Goal: Find specific page/section: Find specific page/section

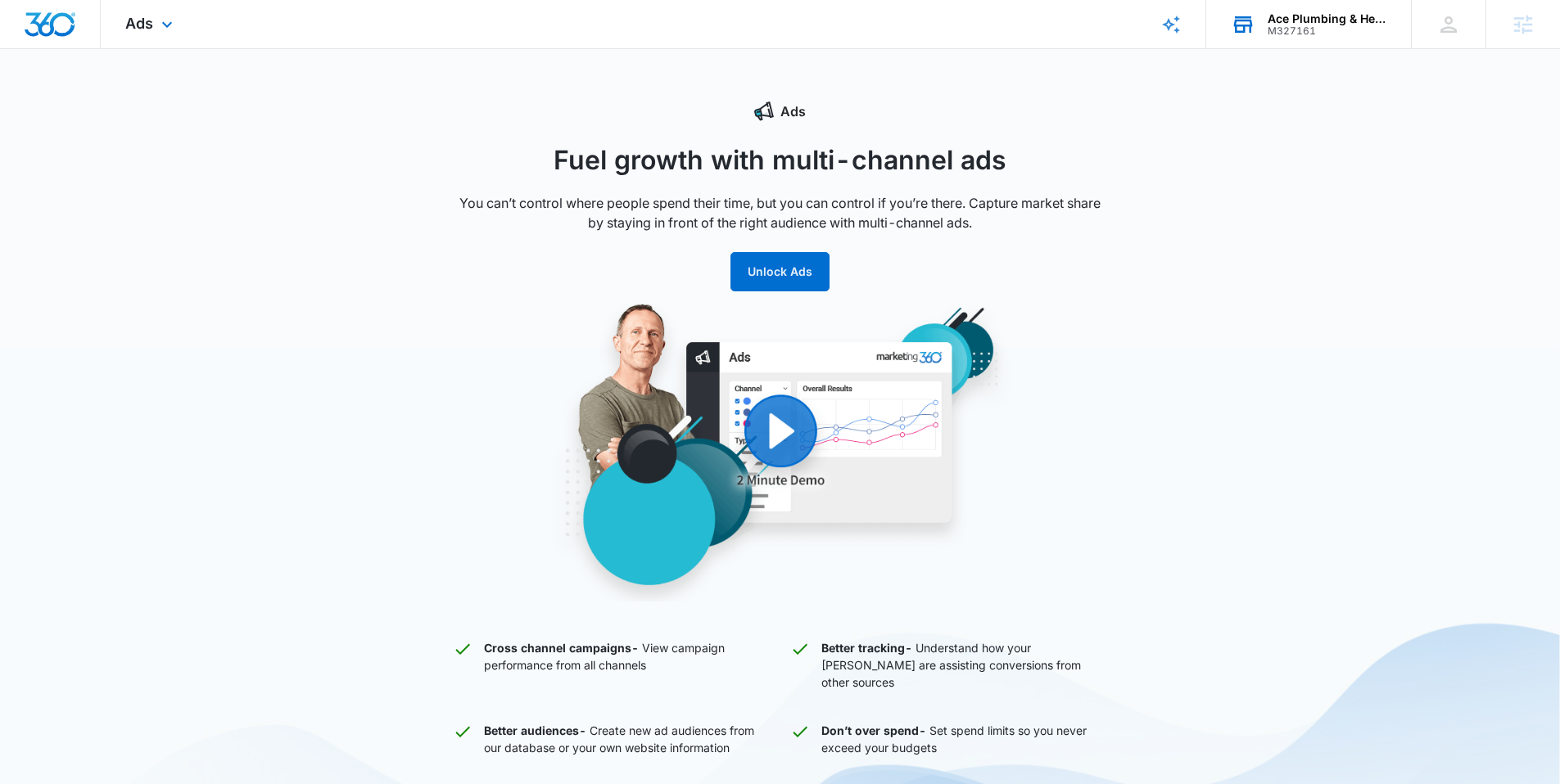
click at [1295, 26] on div "M327161" at bounding box center [1328, 31] width 120 height 11
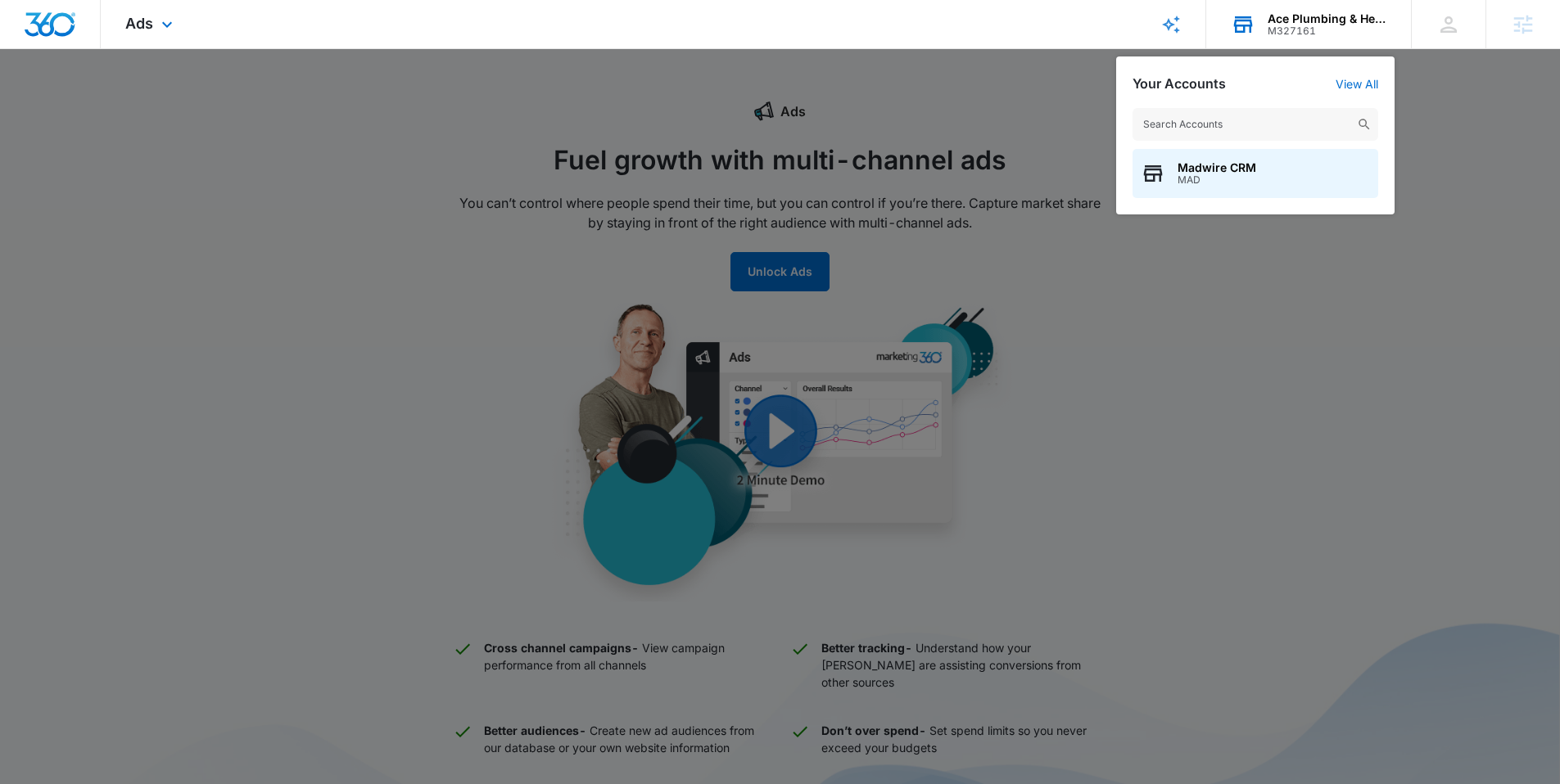
click at [1206, 119] on input "text" at bounding box center [1256, 124] width 246 height 33
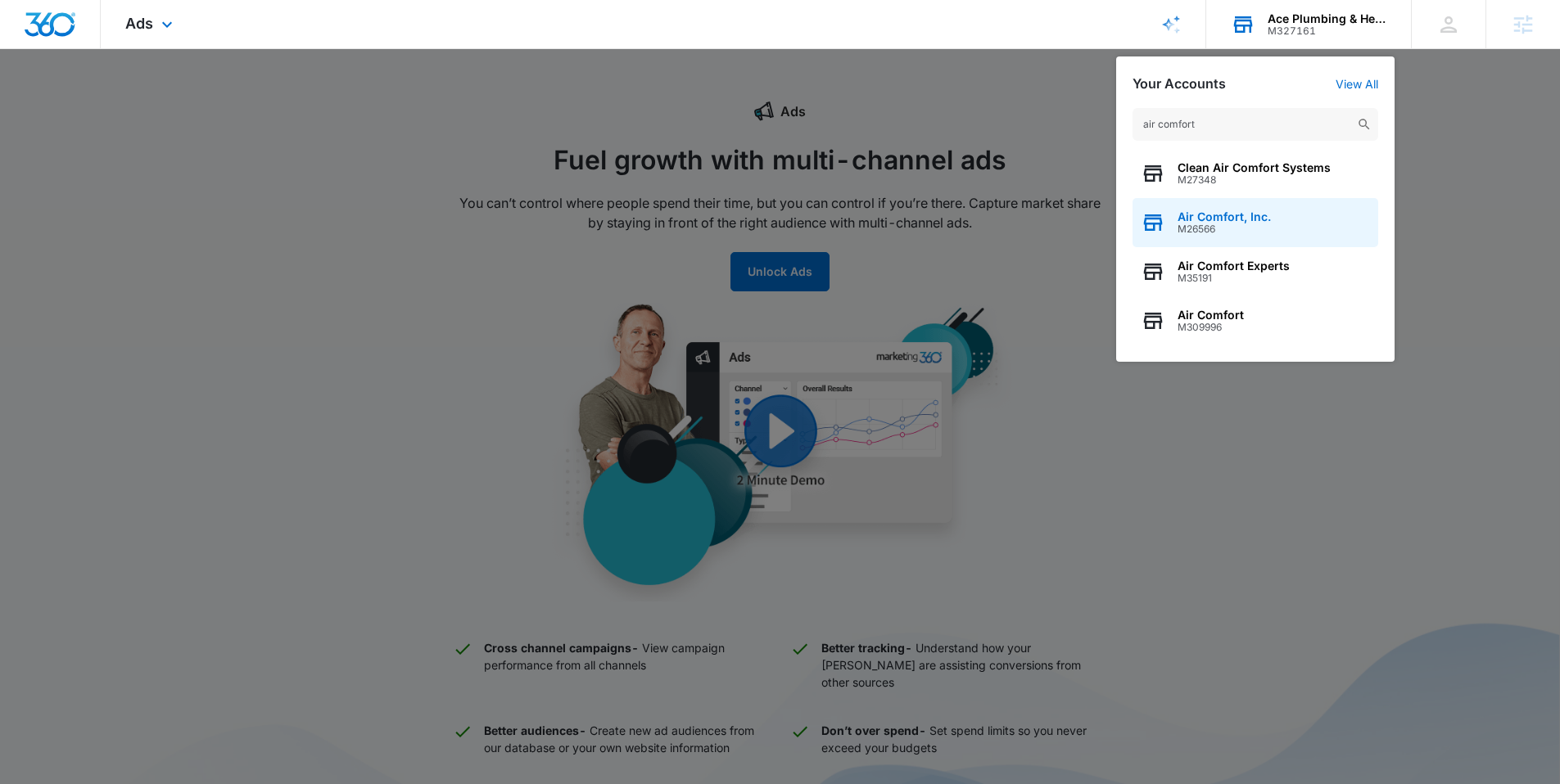
type input "air comfort"
click at [1208, 216] on span "Air Comfort, Inc." at bounding box center [1224, 217] width 94 height 13
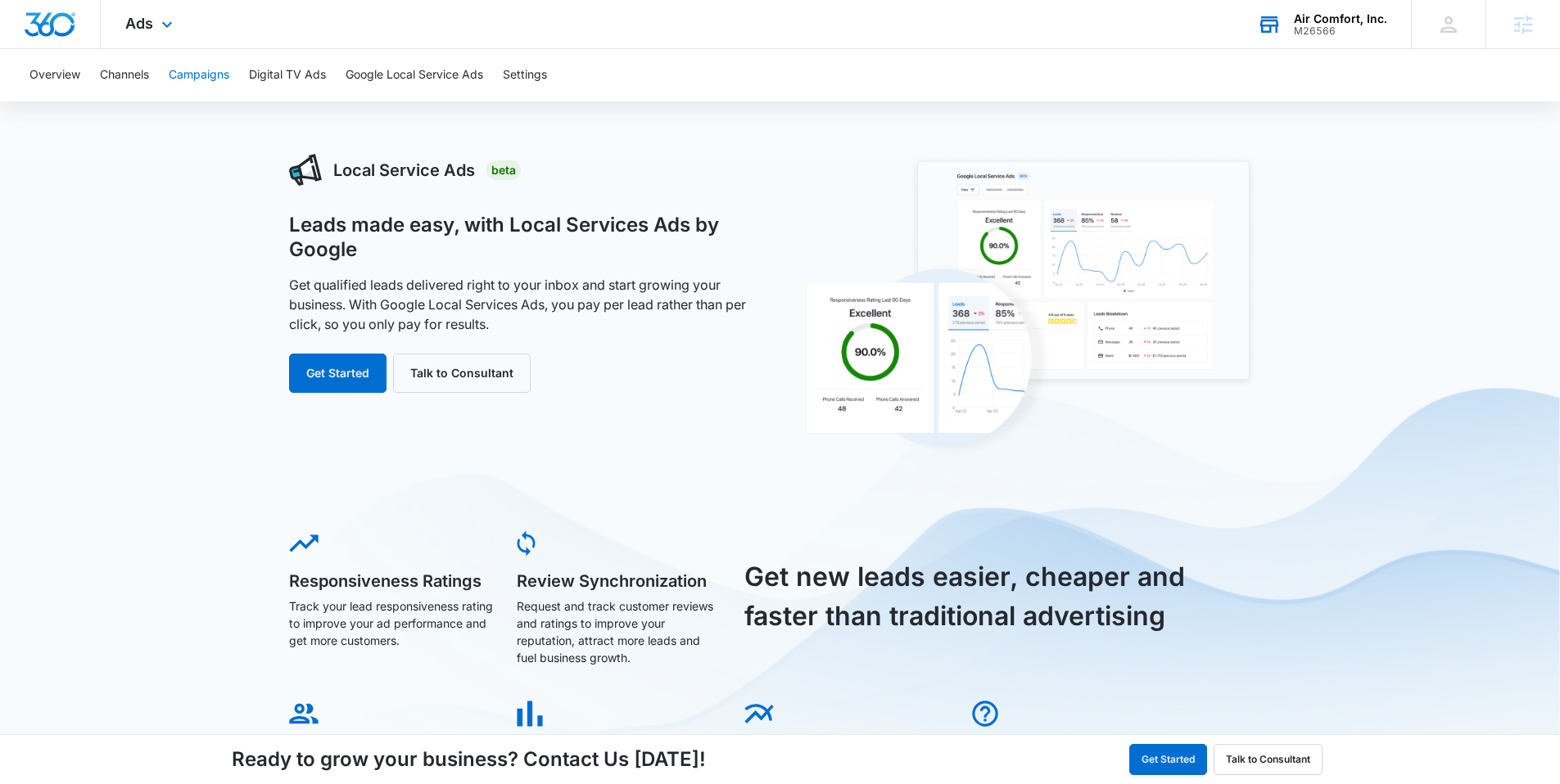
click at [180, 74] on button "Campaigns" at bounding box center [199, 75] width 60 height 52
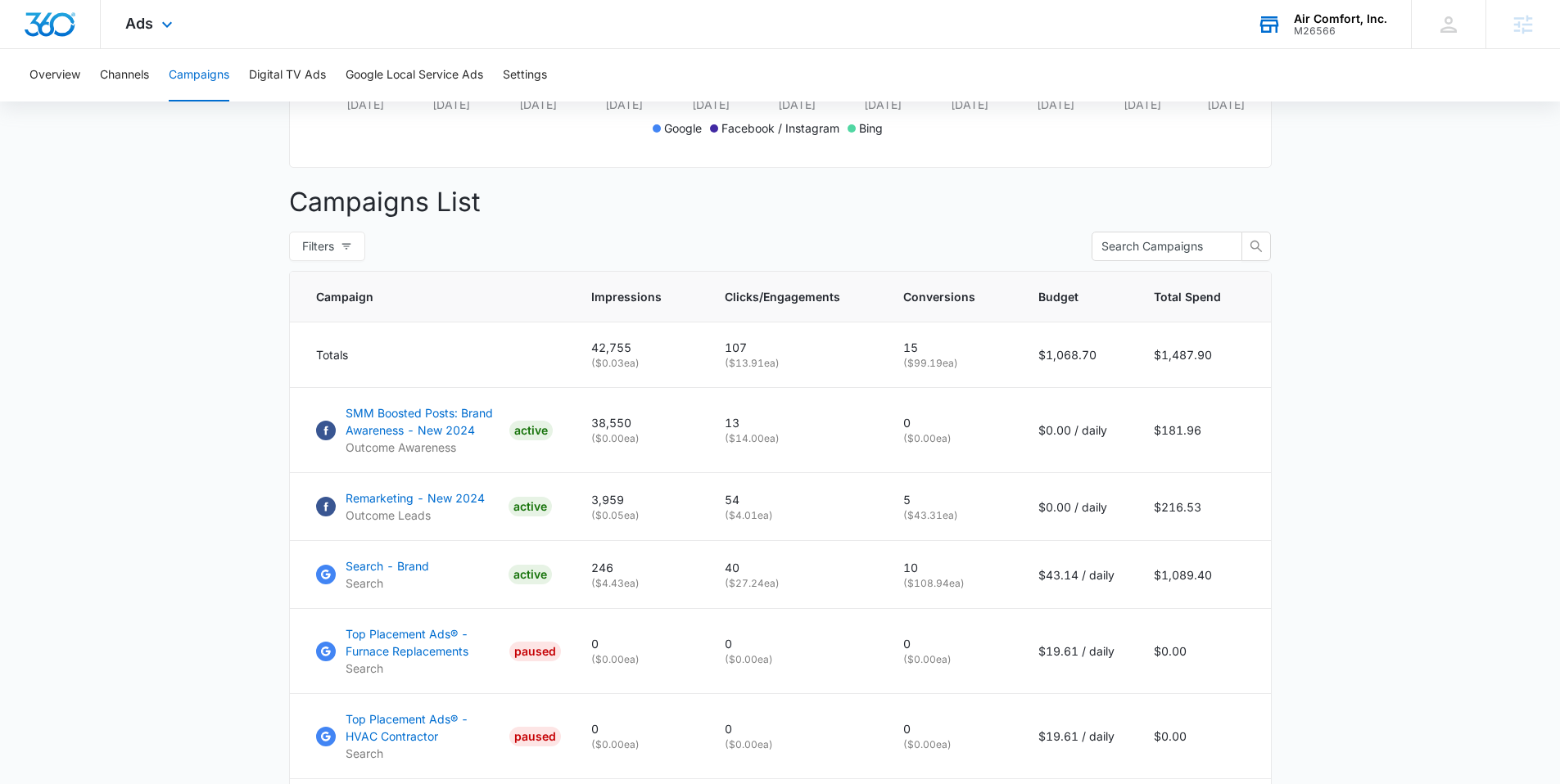
scroll to position [543, 0]
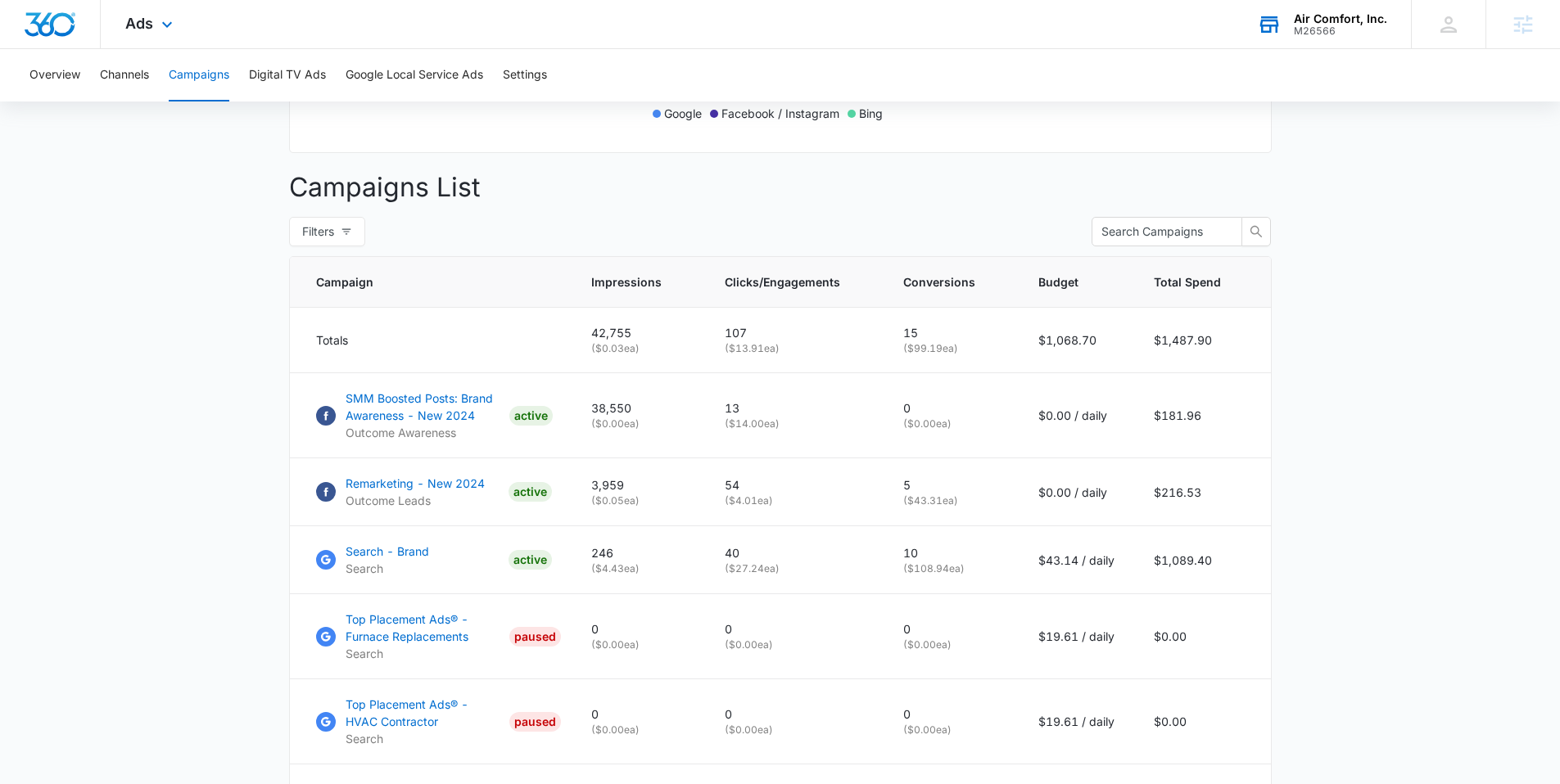
click at [169, 284] on main "Campaigns Filters 09/14/2025 10/14/2025 Overall Results Impressions 42.8k 41.62…" at bounding box center [780, 473] width 1560 height 1726
drag, startPoint x: 167, startPoint y: 235, endPoint x: 174, endPoint y: 226, distance: 11.4
click at [170, 231] on main "Campaigns Filters 09/14/2025 10/14/2025 Overall Results Impressions 42.8k 41.62…" at bounding box center [780, 477] width 1560 height 1726
click at [145, 262] on main "Campaigns Filters 09/14/2025 10/14/2025 Overall Results Impressions 42.8k 41.62…" at bounding box center [780, 477] width 1560 height 1726
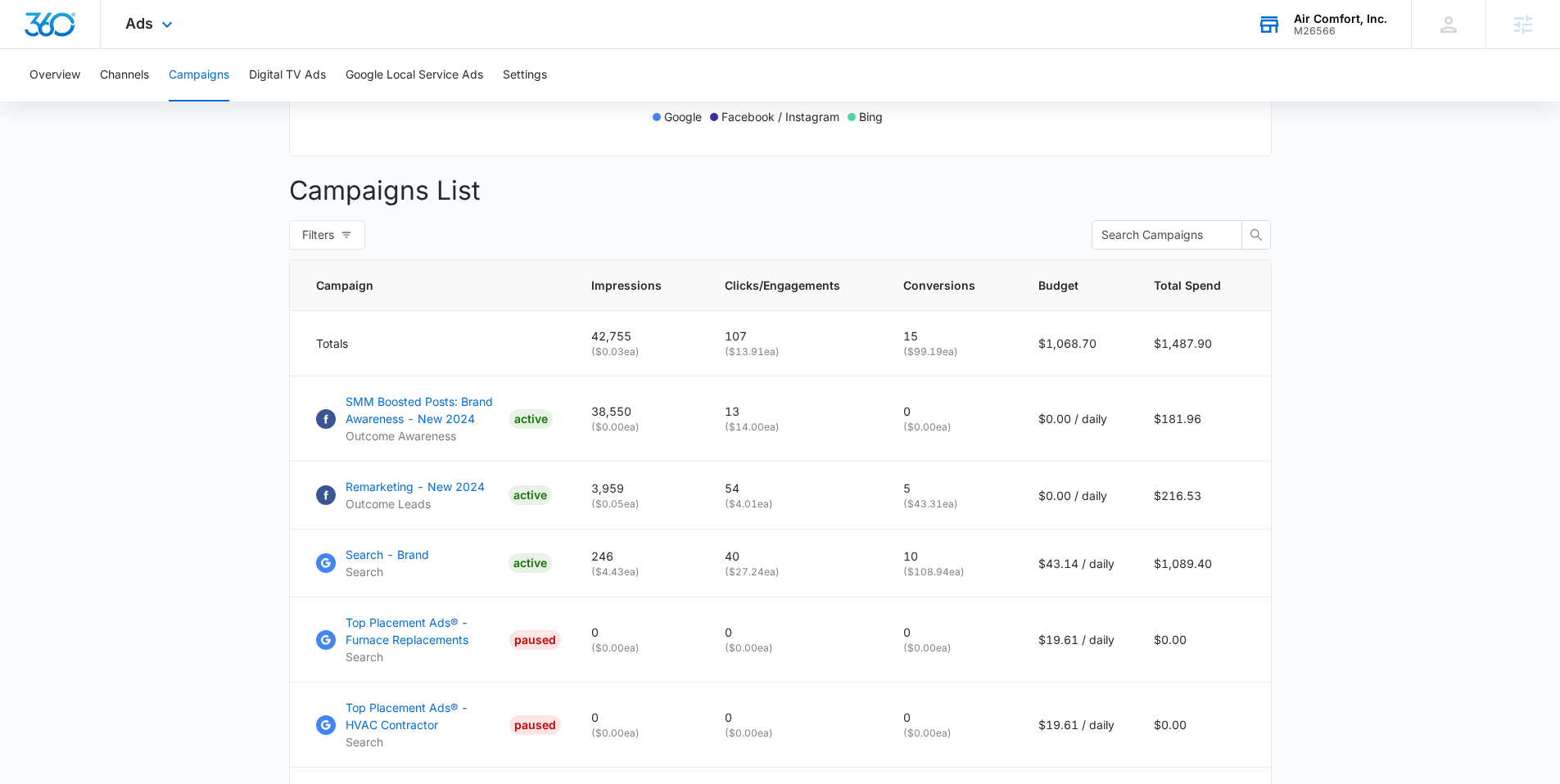
scroll to position [31, 0]
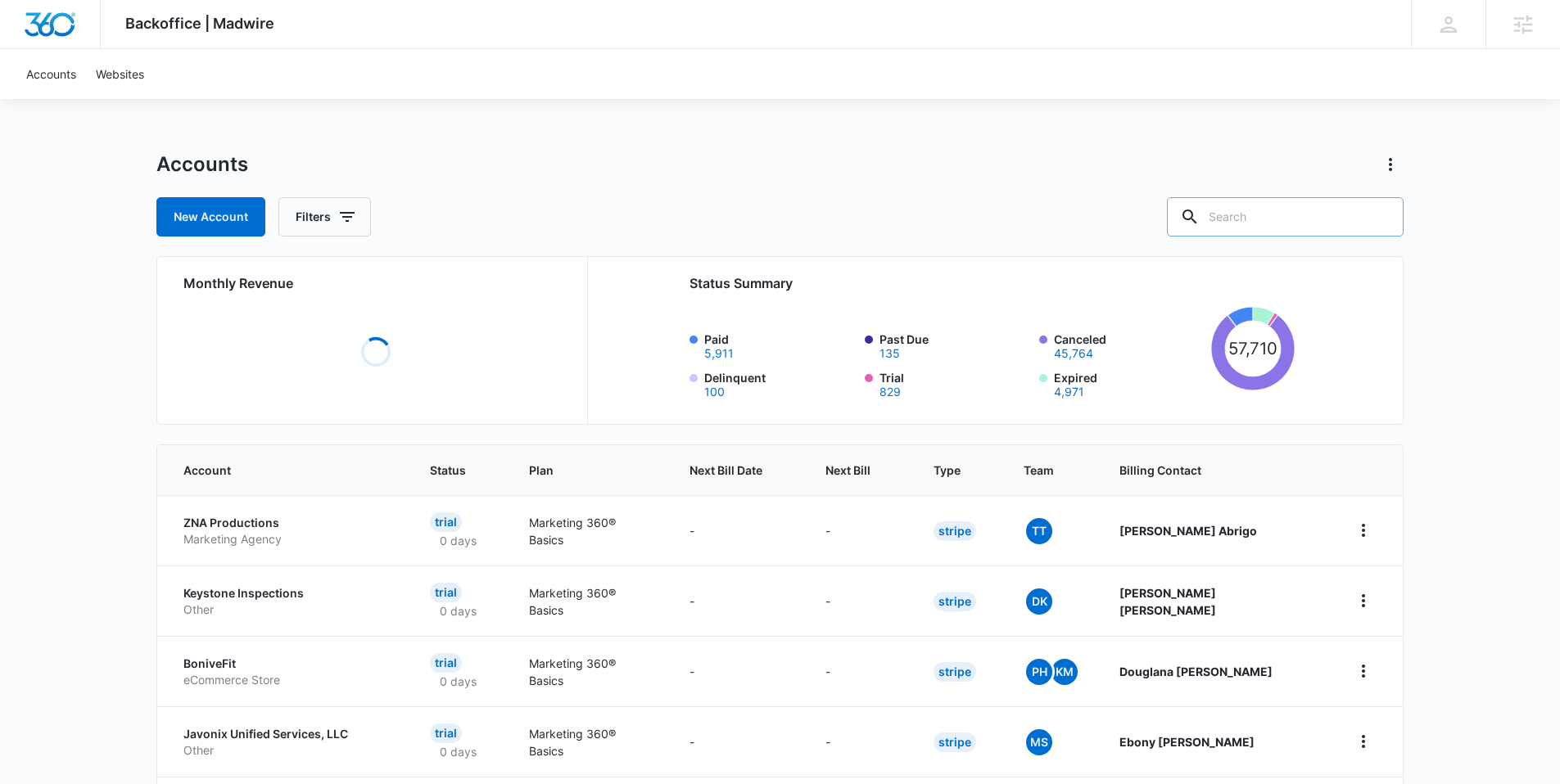
click at [1265, 211] on input "text" at bounding box center [1285, 217] width 237 height 40
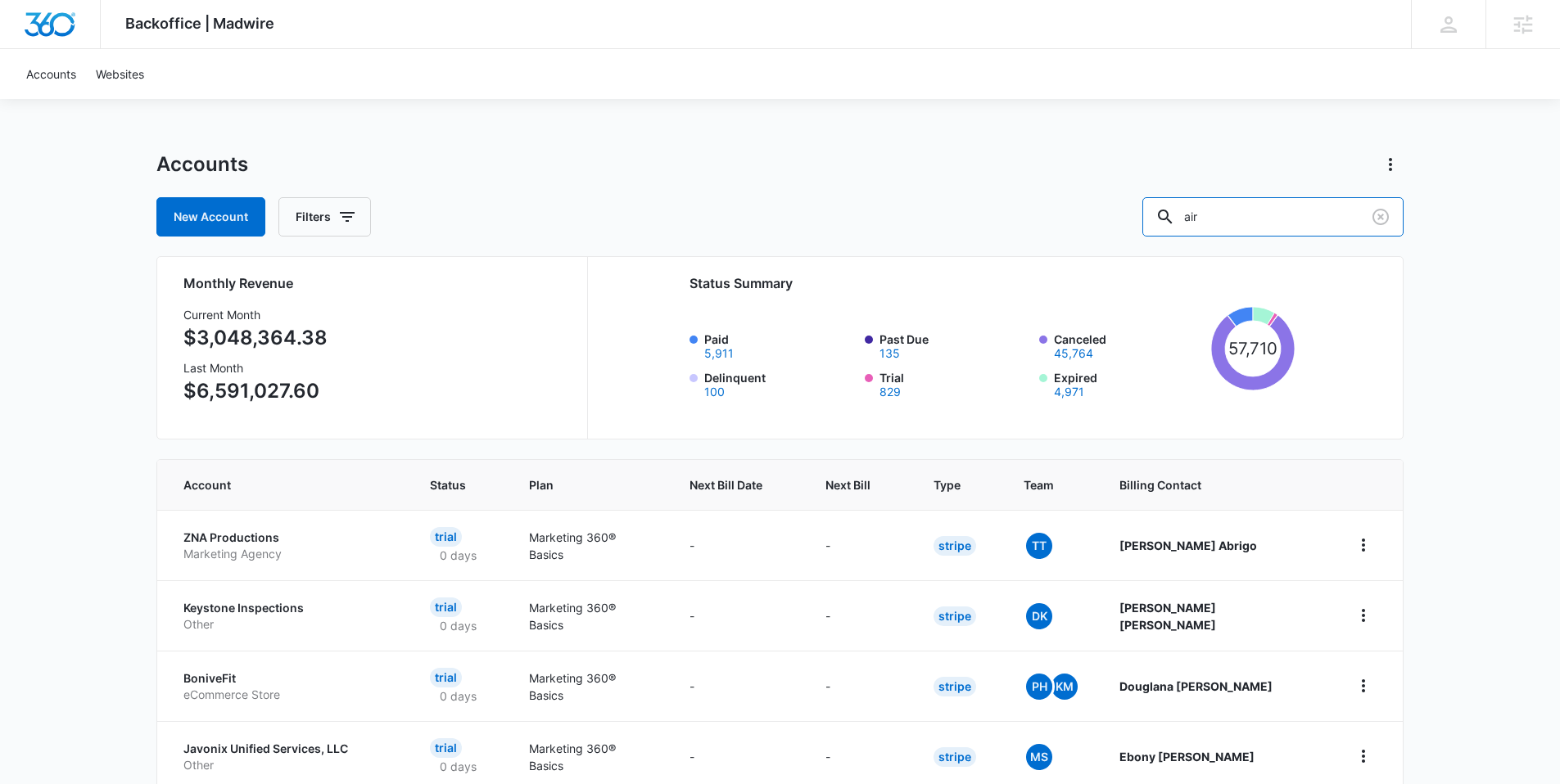
type input "air"
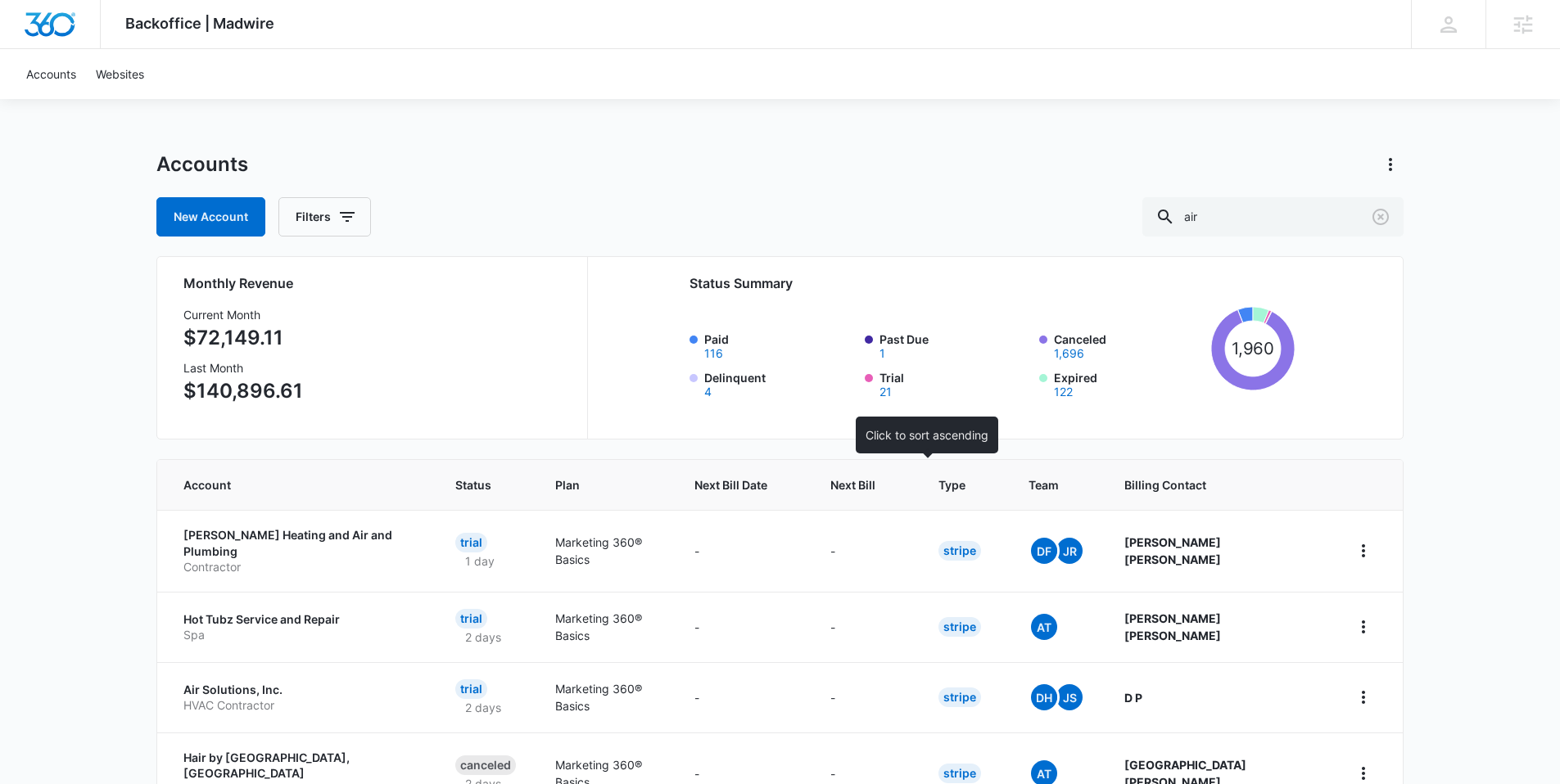
click at [900, 486] on div "Next Bill" at bounding box center [865, 485] width 69 height 17
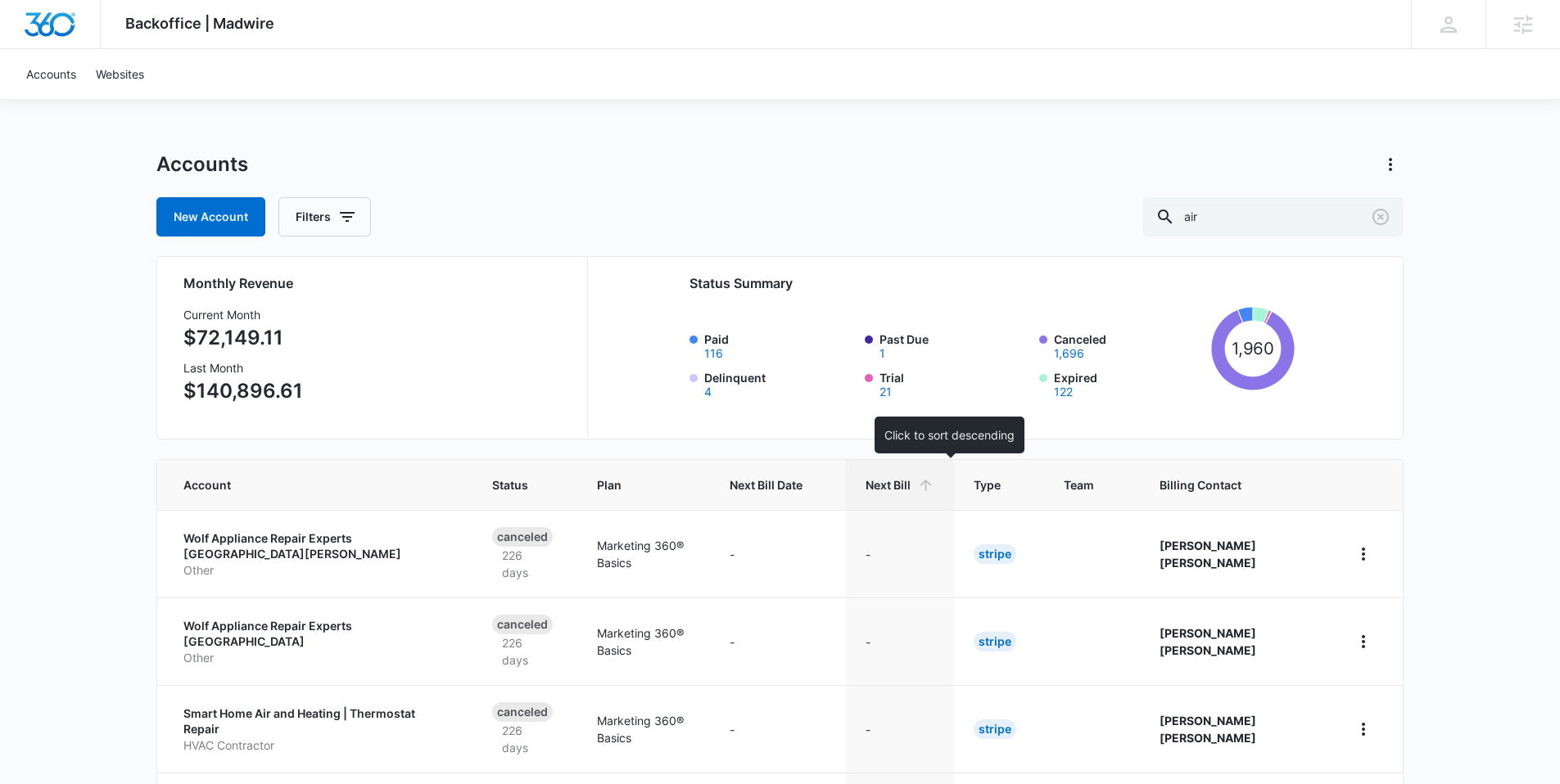
click at [932, 483] on icon at bounding box center [925, 486] width 11 height 11
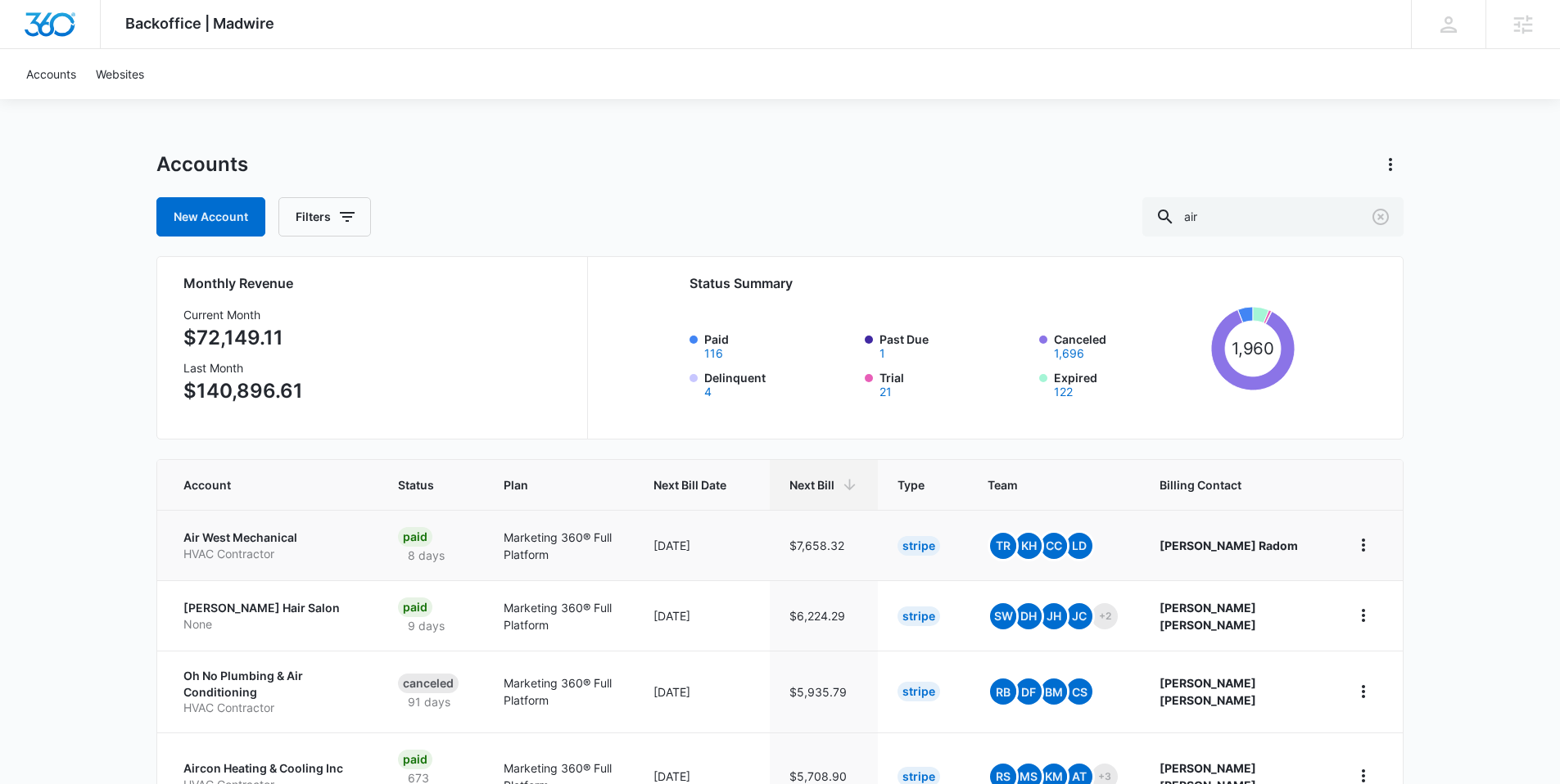
click at [266, 537] on p "Air West Mechanical" at bounding box center [270, 537] width 175 height 16
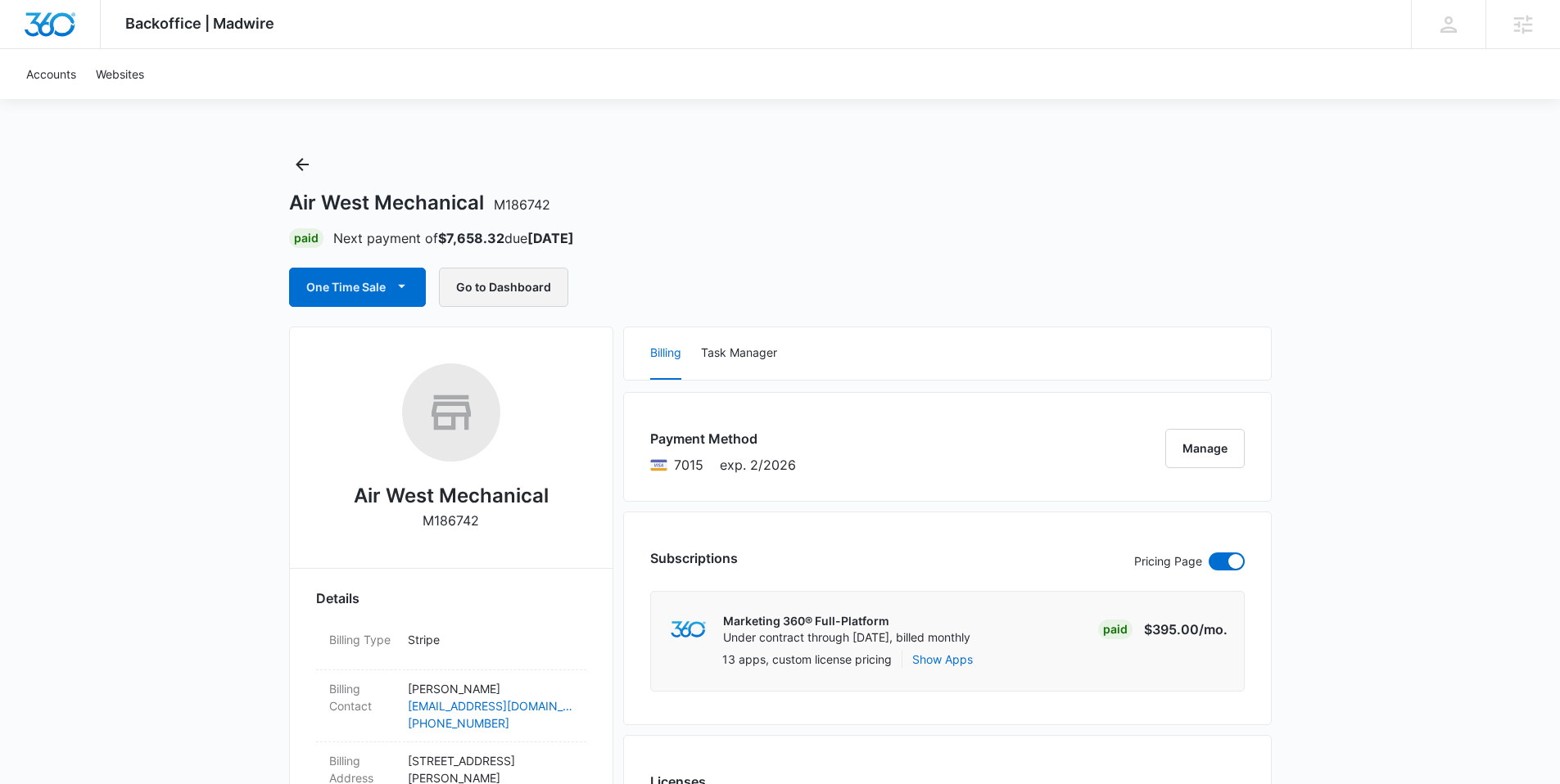
click at [511, 289] on button "Go to Dashboard" at bounding box center [504, 287] width 129 height 40
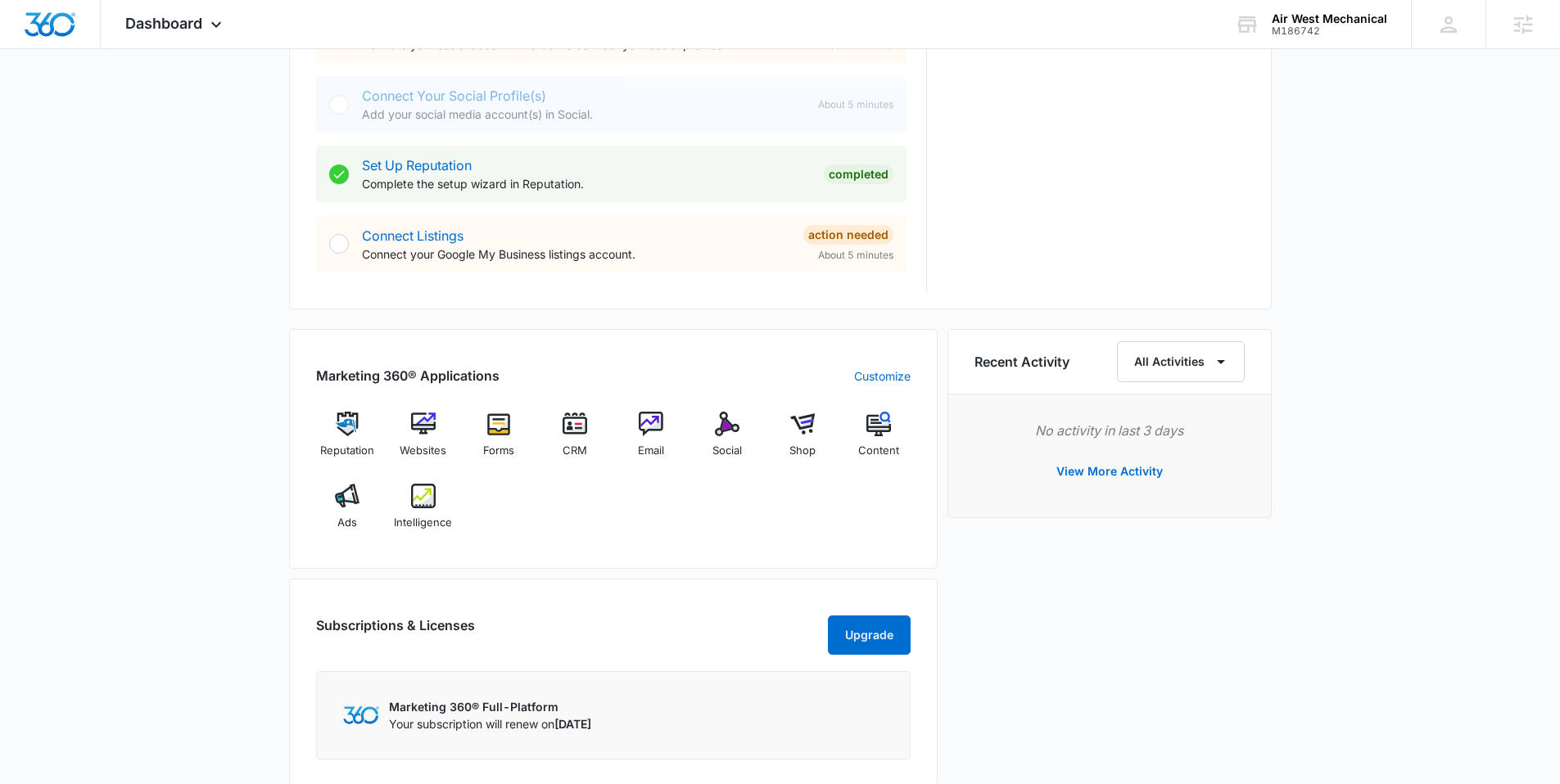
scroll to position [1056, 0]
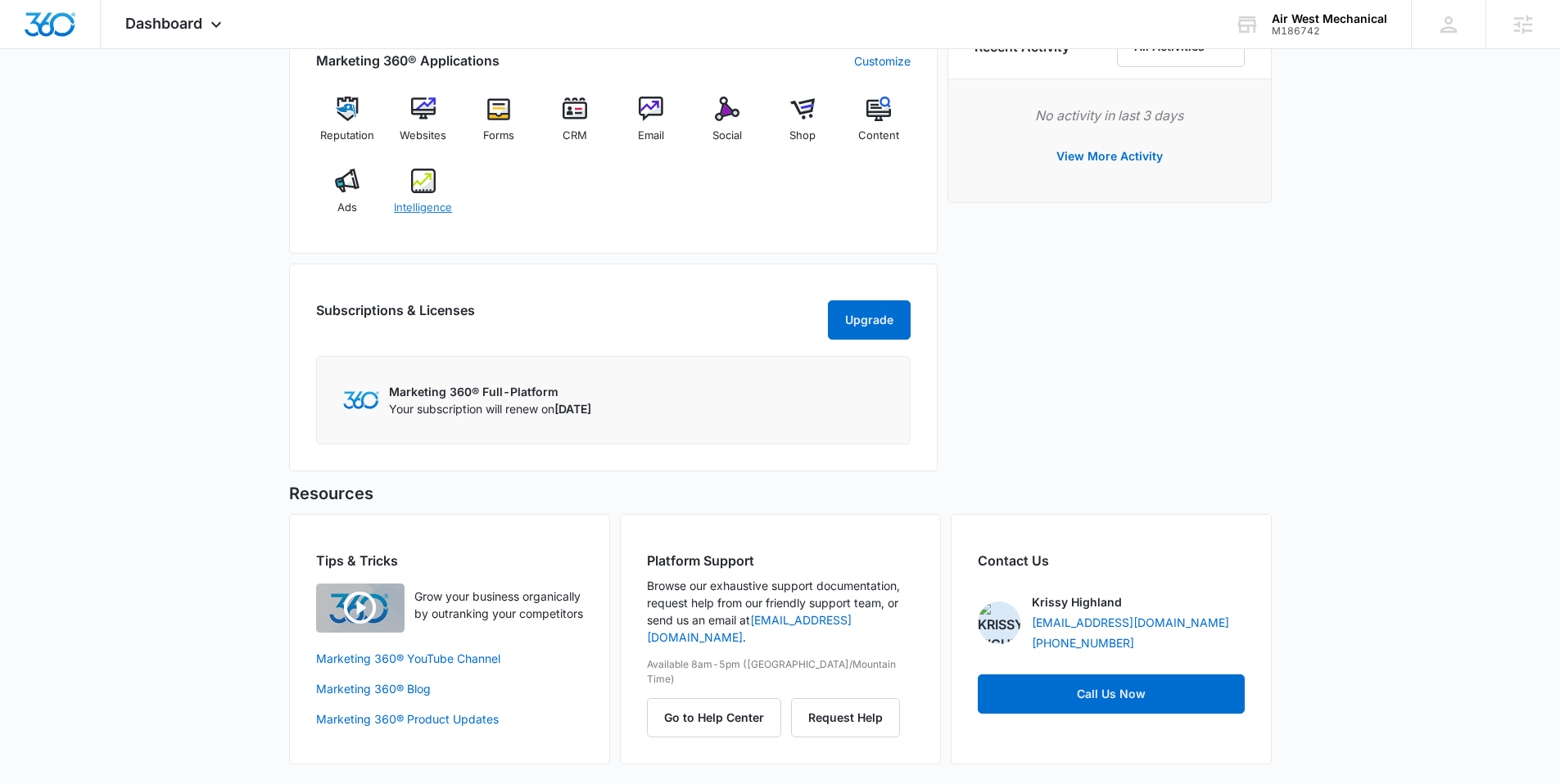
click at [423, 192] on img at bounding box center [423, 181] width 25 height 25
